Goal: Information Seeking & Learning: Check status

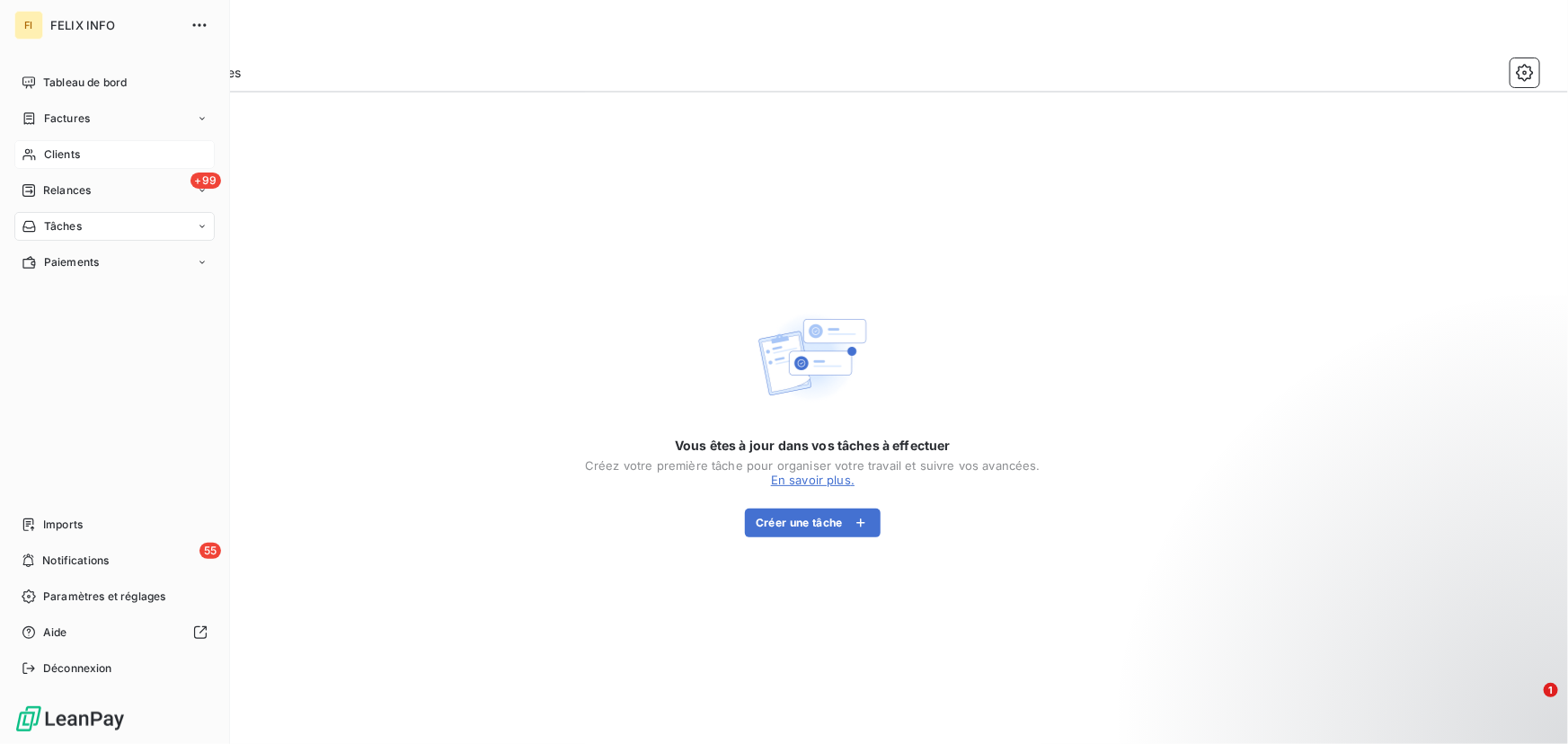
click at [77, 159] on span "Clients" at bounding box center [62, 155] width 36 height 17
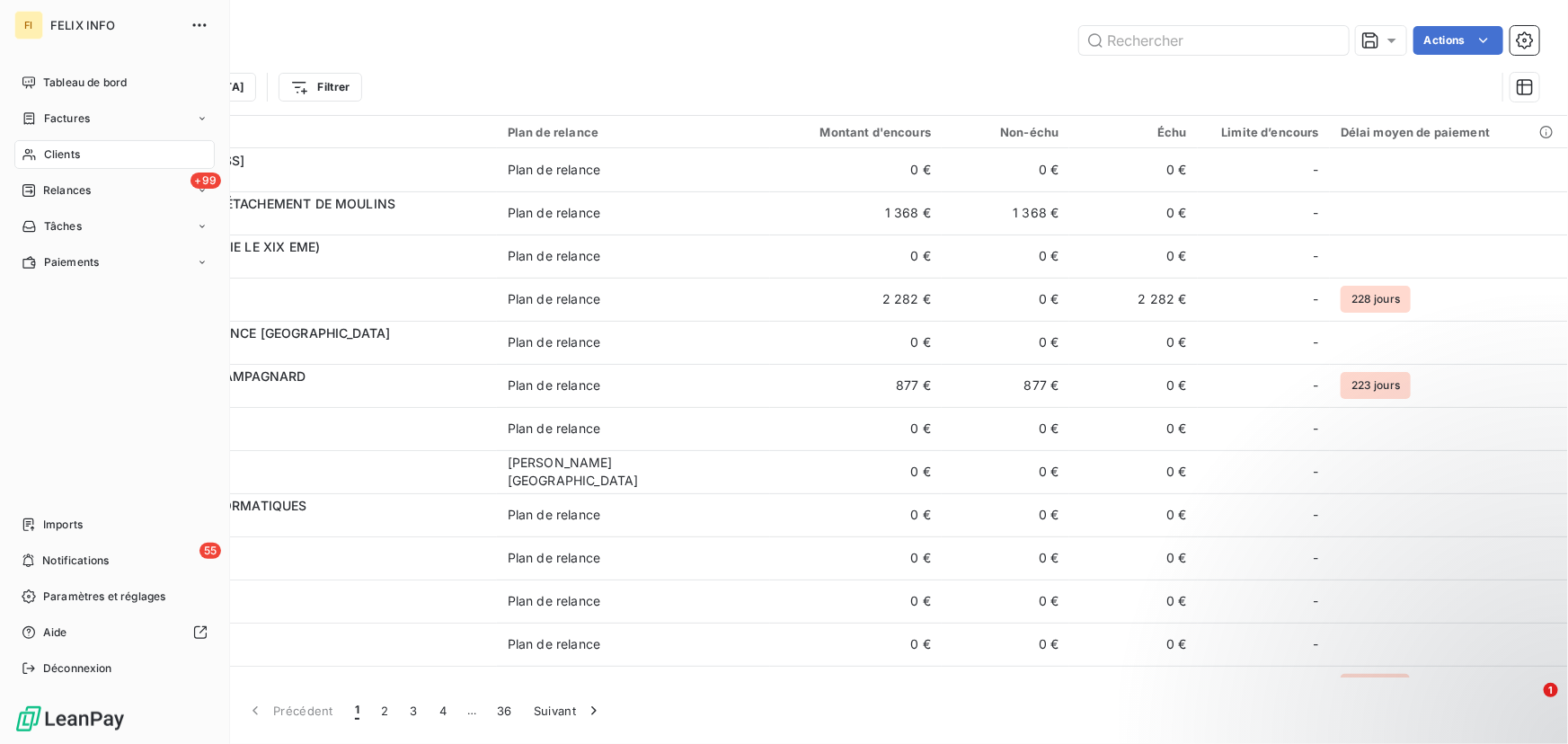
click at [99, 161] on div "Clients" at bounding box center [115, 154] width 201 height 29
click at [92, 189] on div "+99 Relances" at bounding box center [115, 190] width 201 height 29
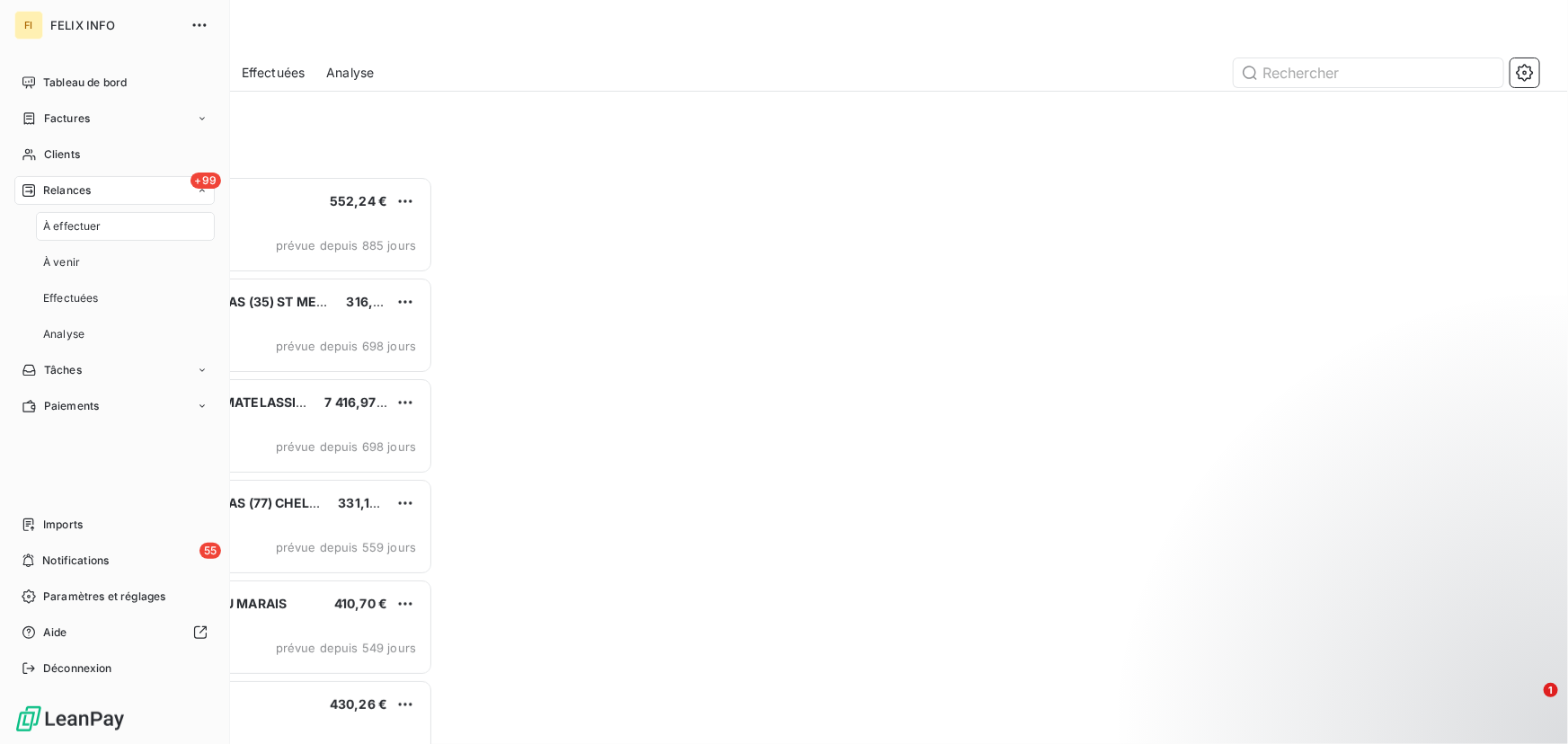
scroll to position [556, 334]
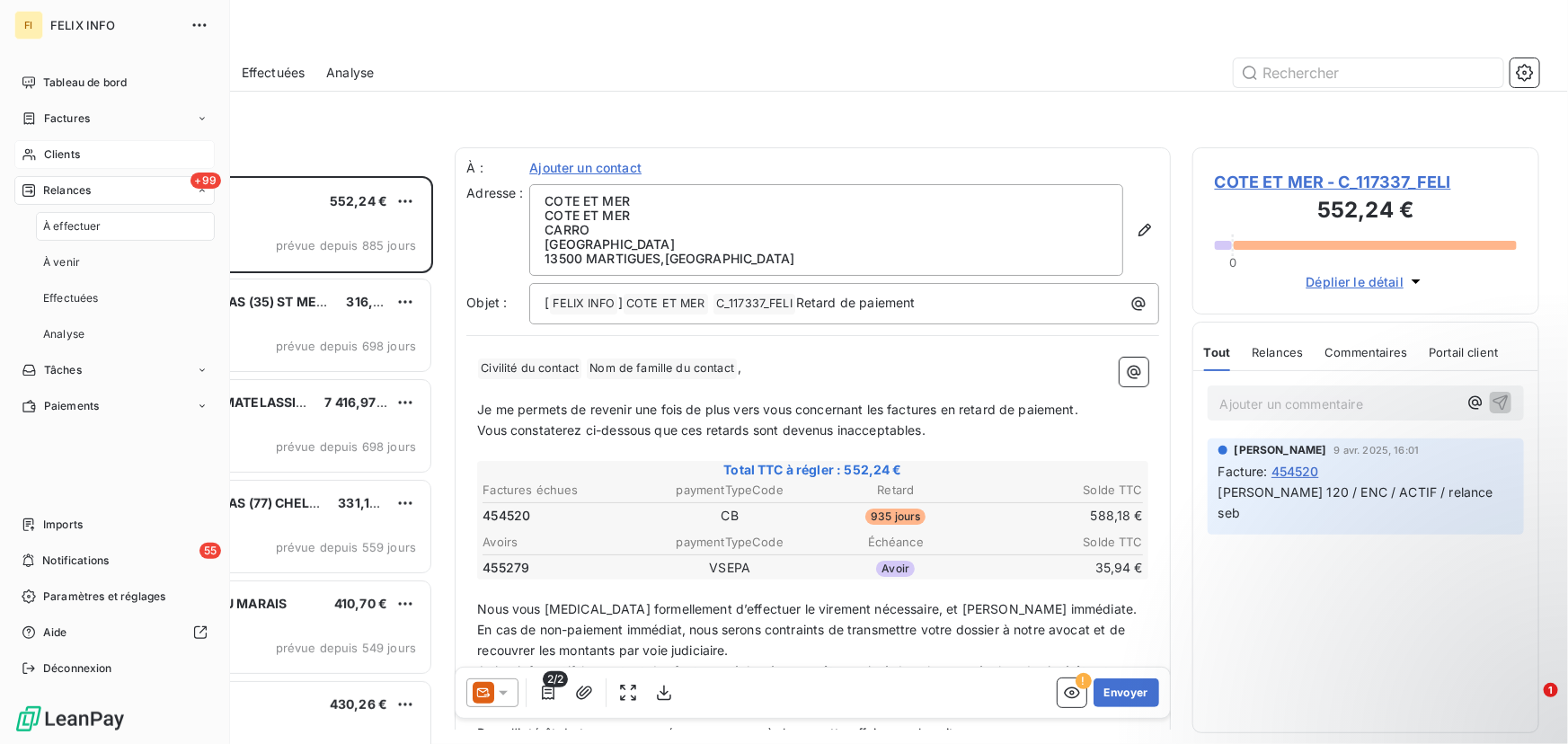
click at [92, 145] on div "Clients" at bounding box center [115, 154] width 201 height 29
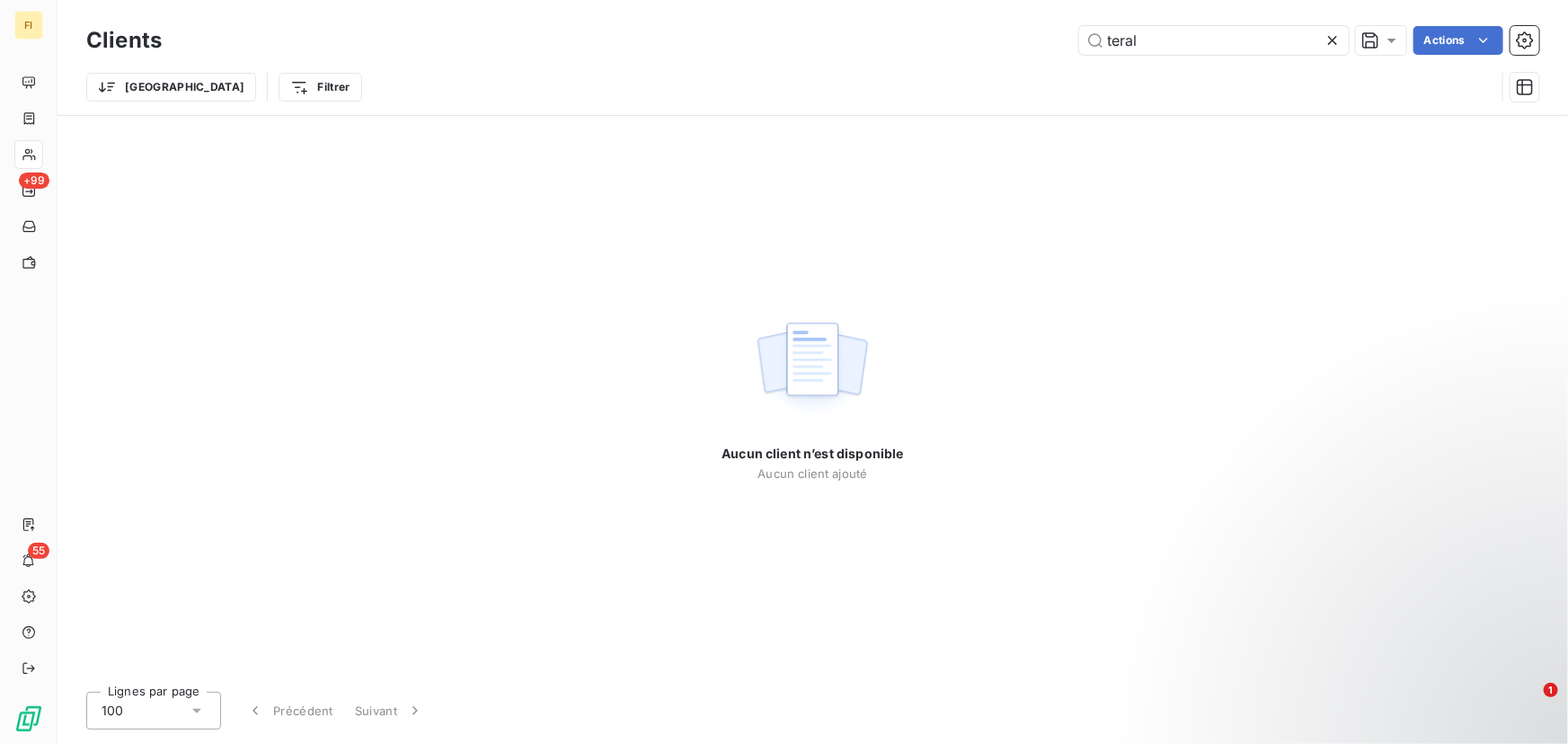
type input "teral"
click at [1239, 29] on input "teral" at bounding box center [1214, 40] width 270 height 29
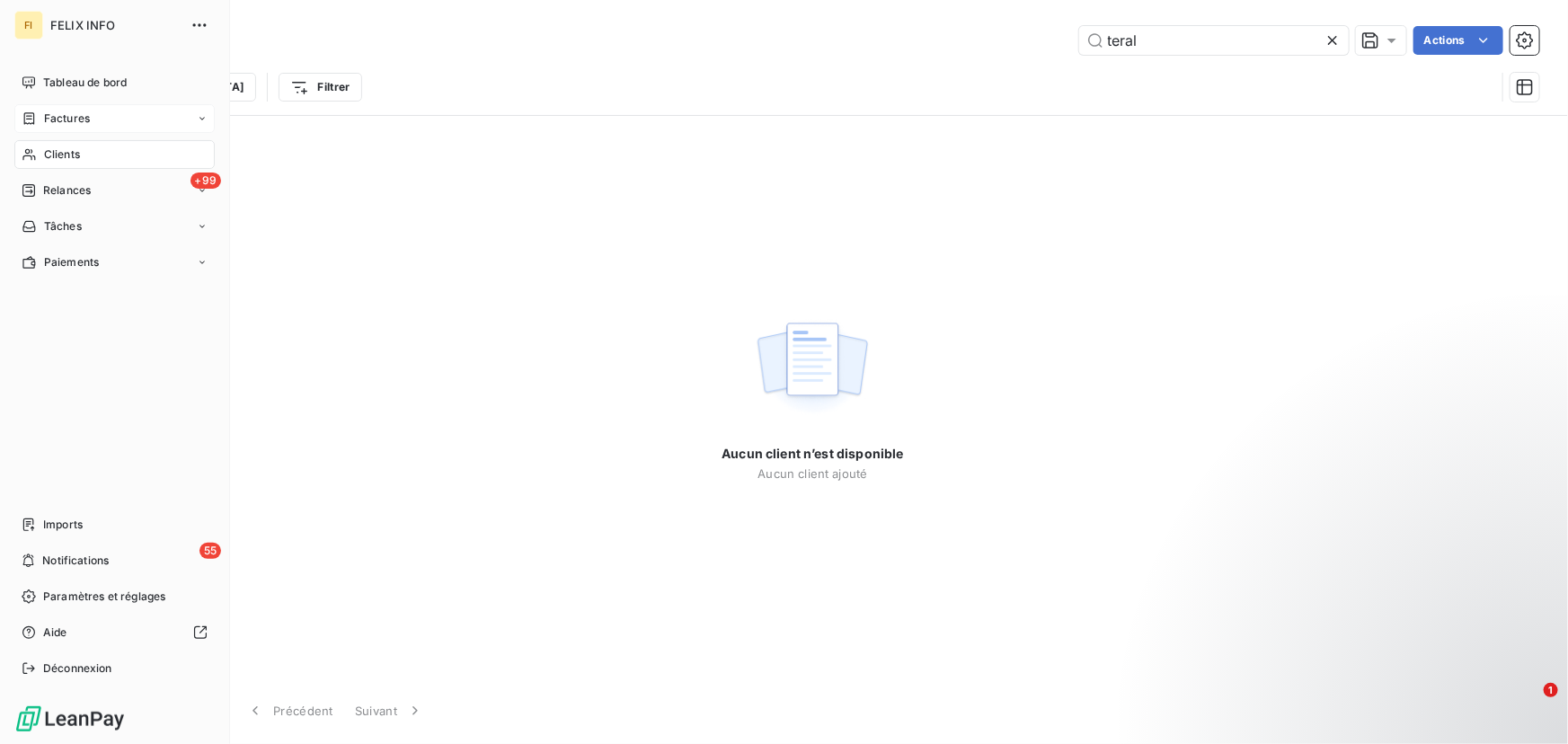
click at [101, 117] on div "Factures" at bounding box center [115, 118] width 201 height 29
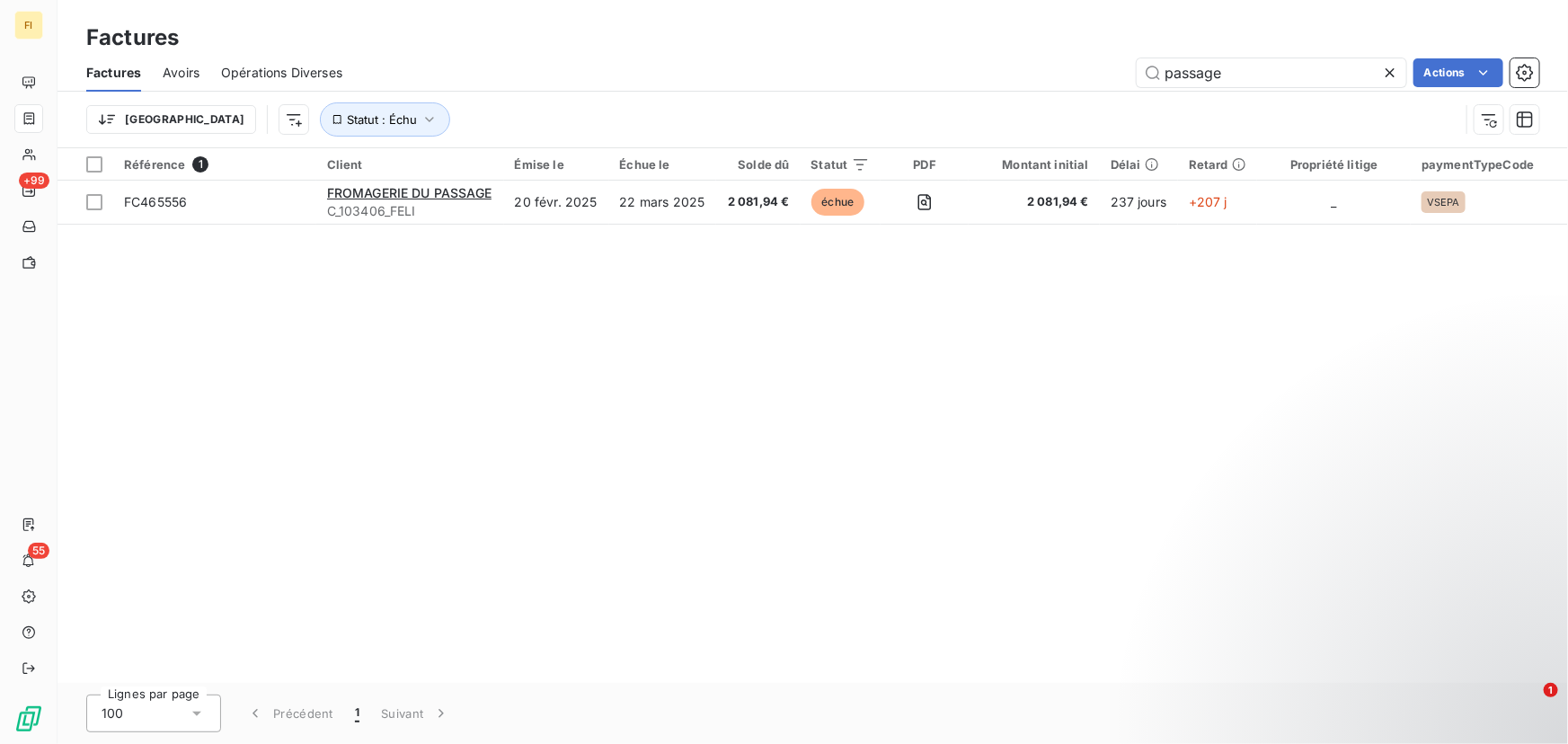
drag, startPoint x: 1234, startPoint y: 67, endPoint x: 892, endPoint y: 81, distance: 342.3
click at [898, 81] on div "passage Actions" at bounding box center [951, 72] width 1175 height 29
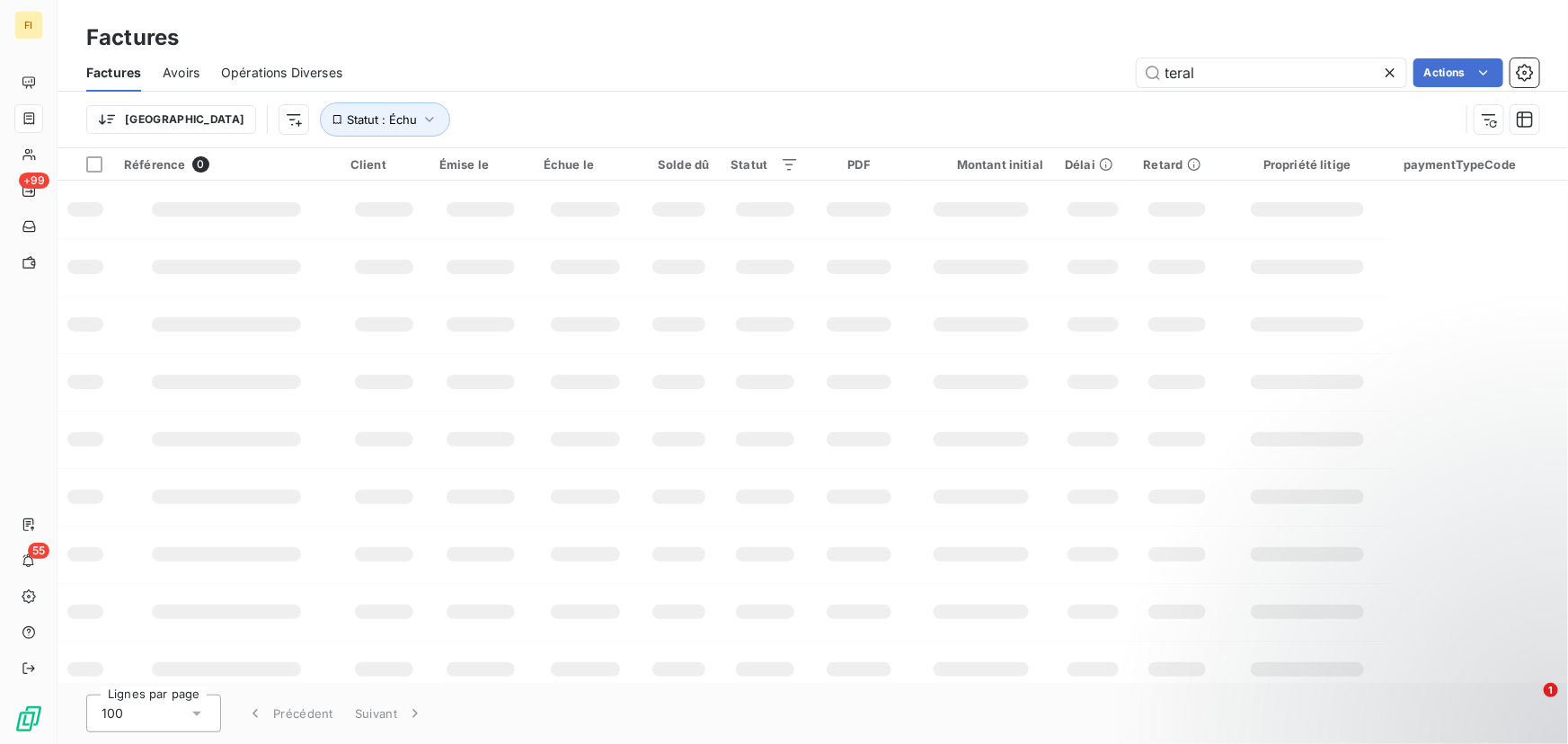
type input "teral"
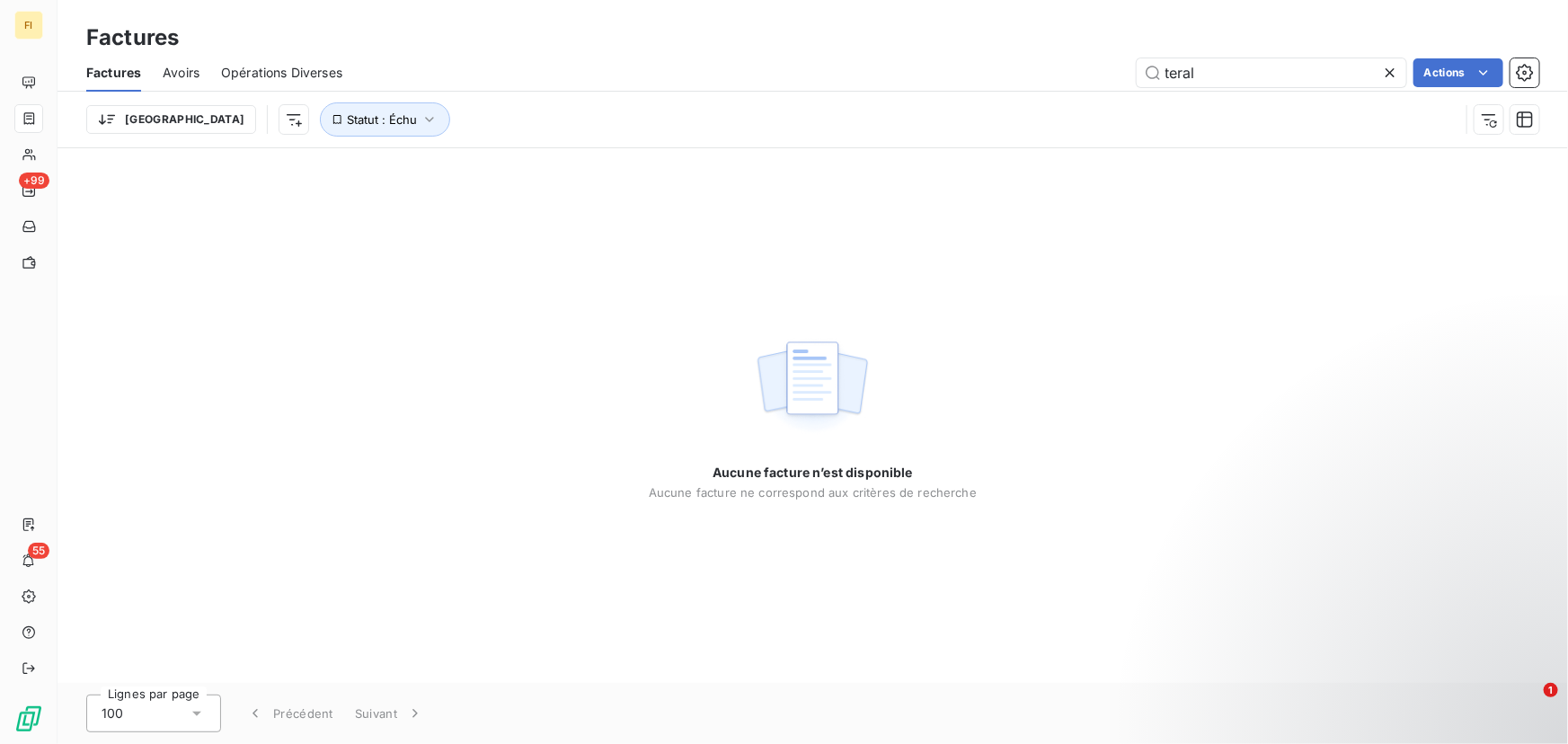
click at [184, 72] on span "Avoirs" at bounding box center [181, 73] width 37 height 18
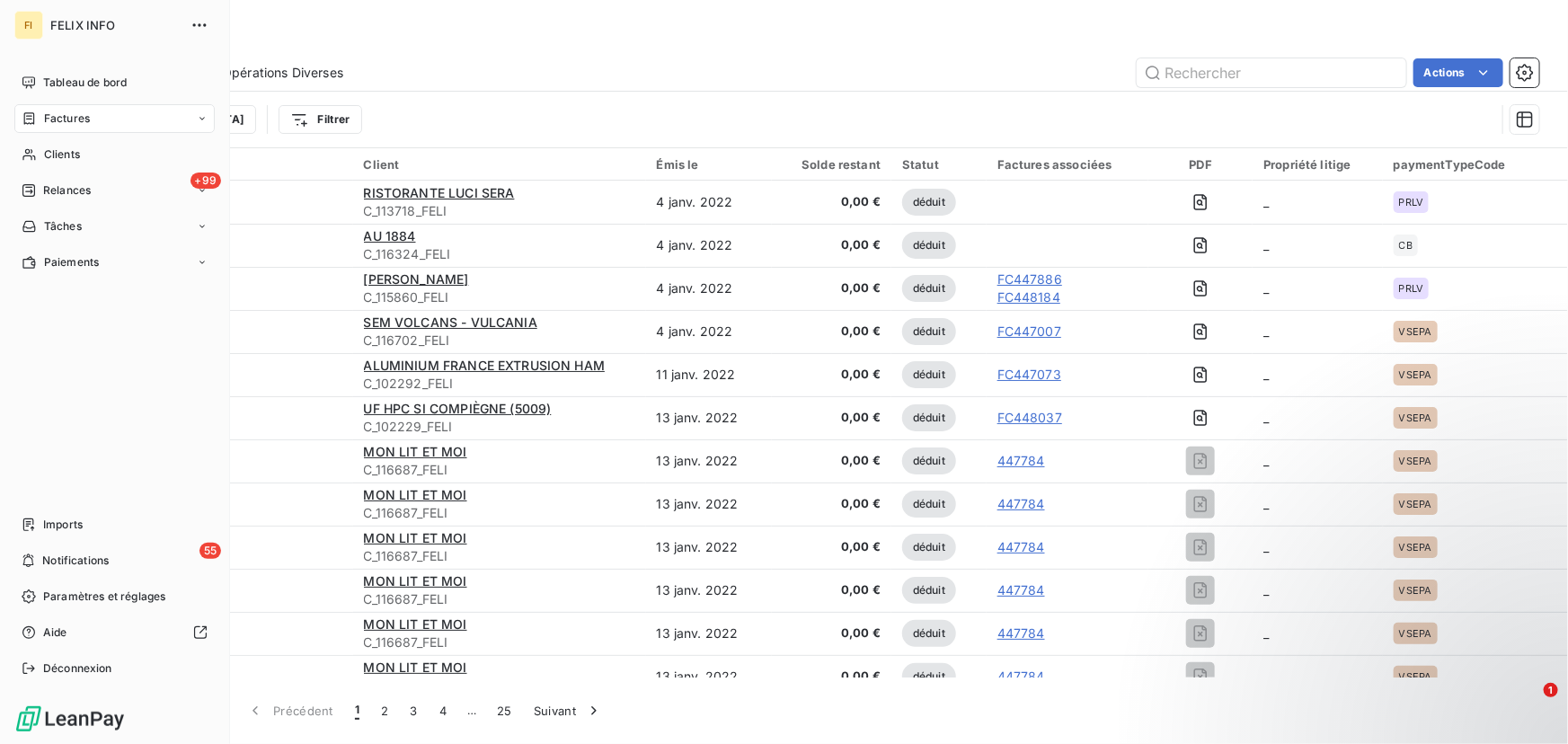
click at [55, 122] on span "Factures" at bounding box center [67, 119] width 46 height 17
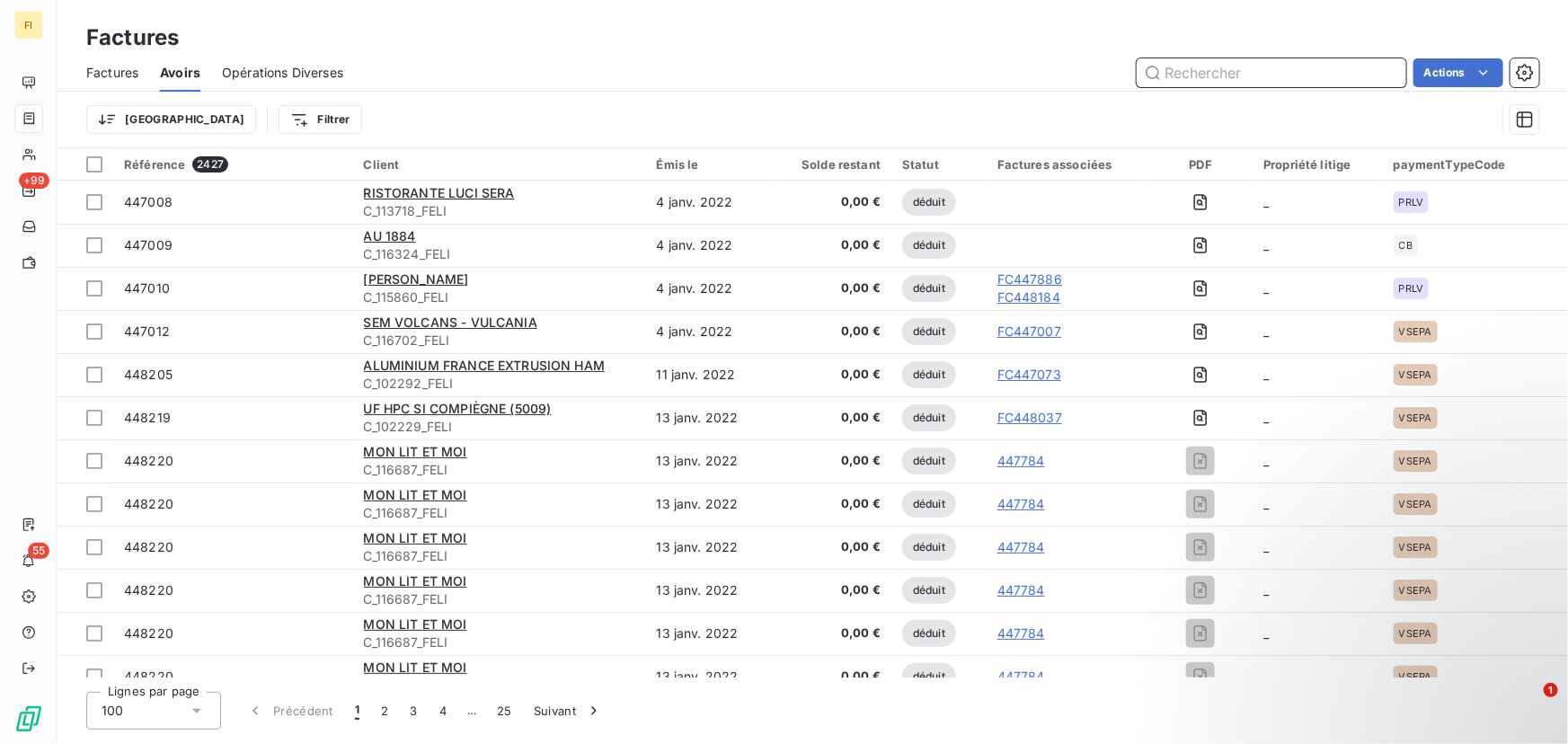
click at [1222, 70] on input "text" at bounding box center [1271, 72] width 270 height 29
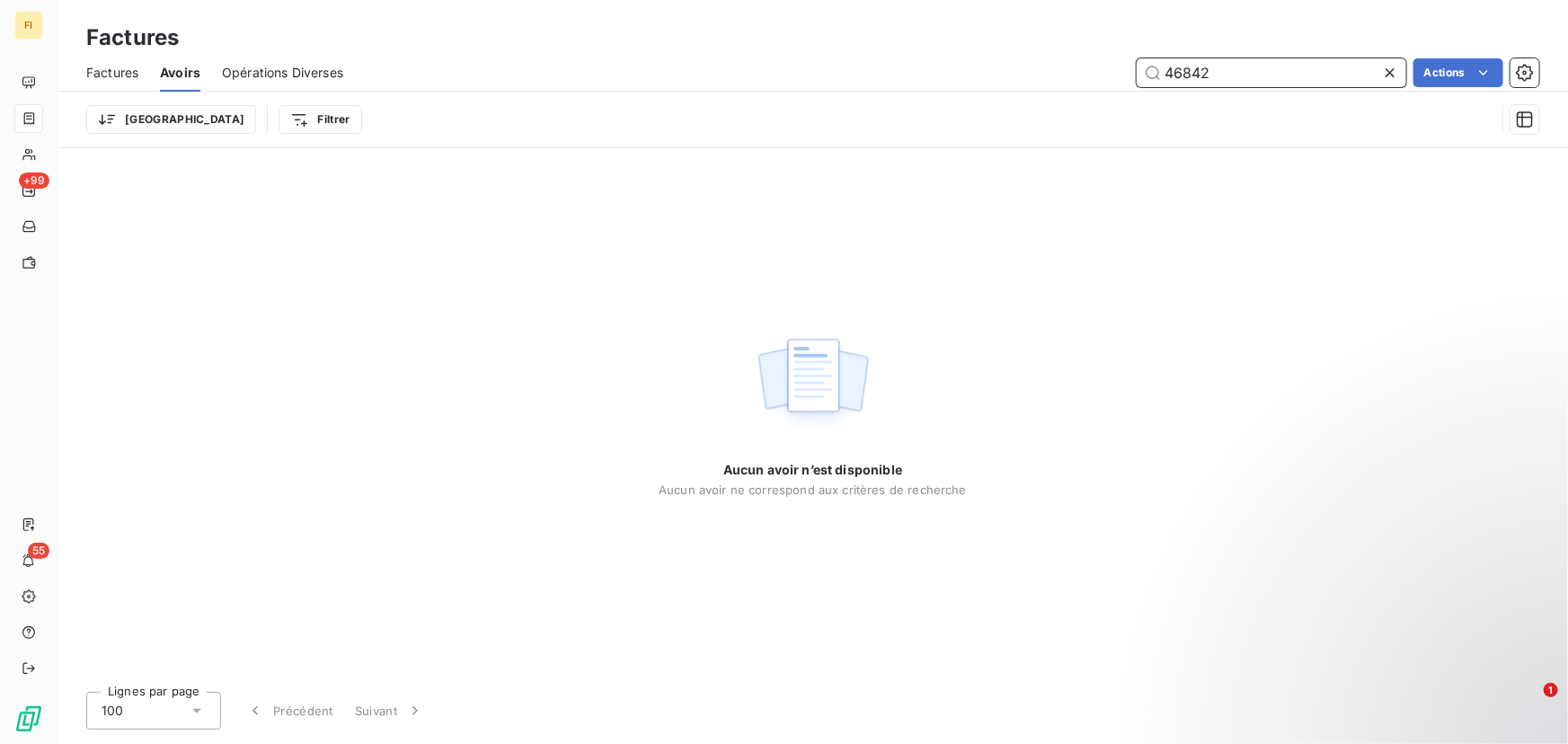
type input "468428"
click at [117, 74] on span "Factures" at bounding box center [112, 73] width 52 height 18
drag, startPoint x: 1230, startPoint y: 69, endPoint x: 905, endPoint y: 72, distance: 325.0
click at [911, 74] on div "teral Actions" at bounding box center [951, 72] width 1175 height 29
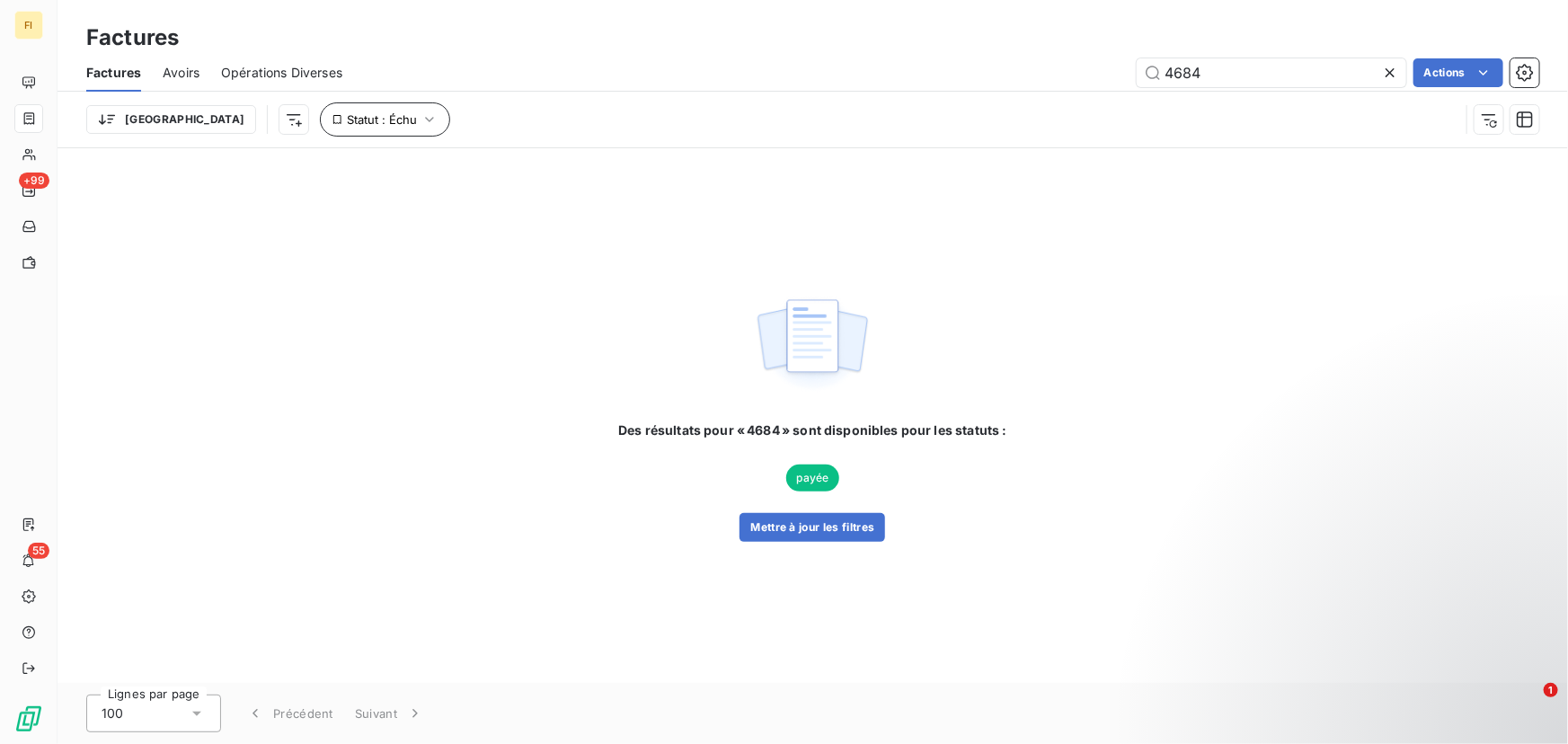
type input "4684"
click at [319, 109] on button "Statut : Échu" at bounding box center [384, 119] width 130 height 34
click at [492, 513] on div "Des résultats pour « 4684 » sont disponibles pour les statuts : payée Mettre à …" at bounding box center [812, 415] width 1510 height 535
click at [421, 119] on icon "button" at bounding box center [430, 120] width 18 height 18
click at [403, 166] on icon at bounding box center [401, 167] width 18 height 18
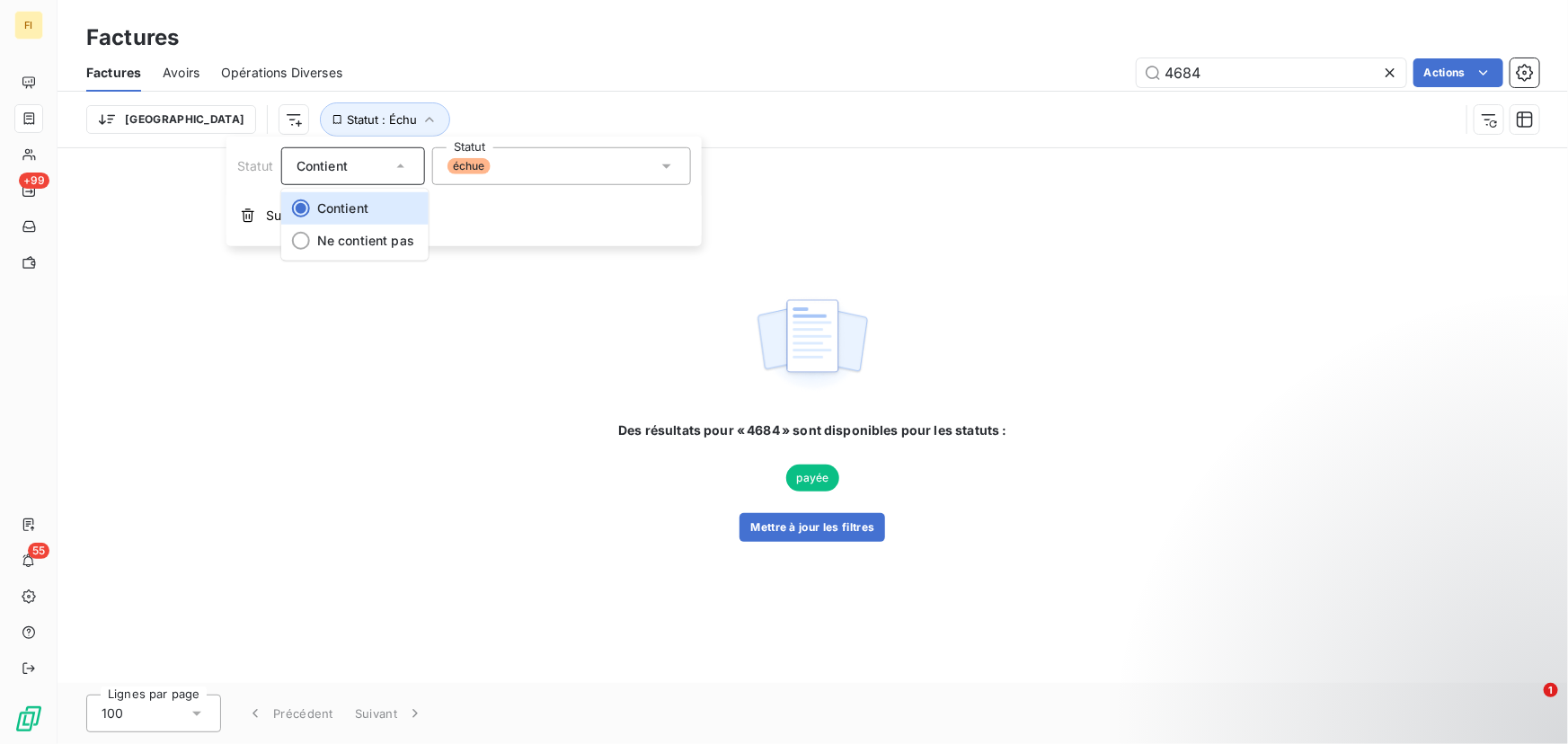
click at [554, 162] on div "échue" at bounding box center [561, 166] width 259 height 38
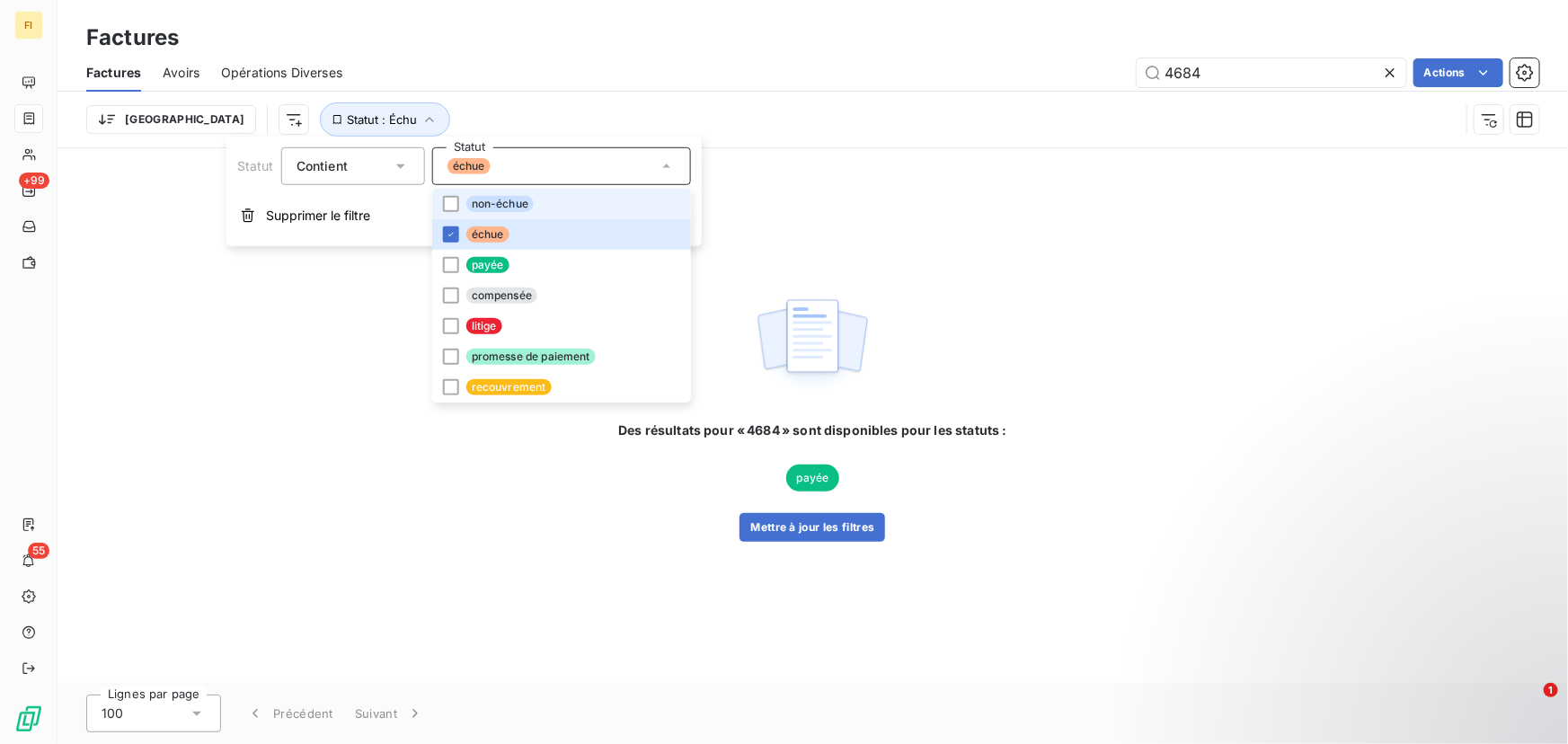
click at [553, 197] on li "non-échue" at bounding box center [561, 203] width 259 height 30
click at [1195, 117] on div "Trier Statut : Échu , ..." at bounding box center [772, 119] width 1373 height 34
